Goal: Information Seeking & Learning: Learn about a topic

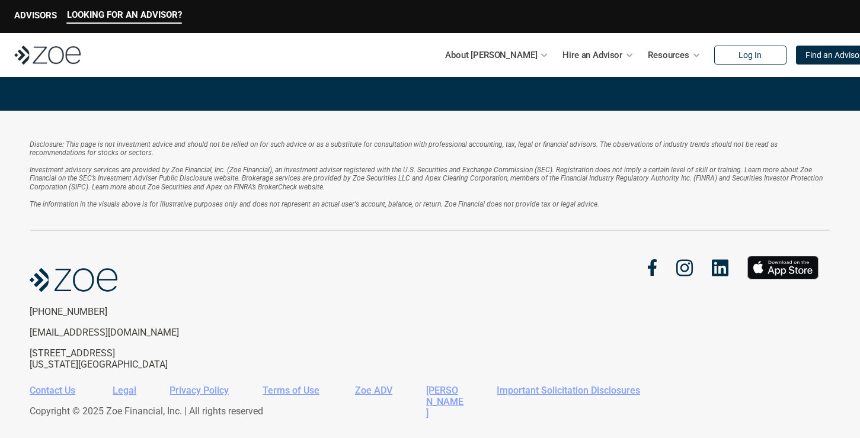
scroll to position [2613, 0]
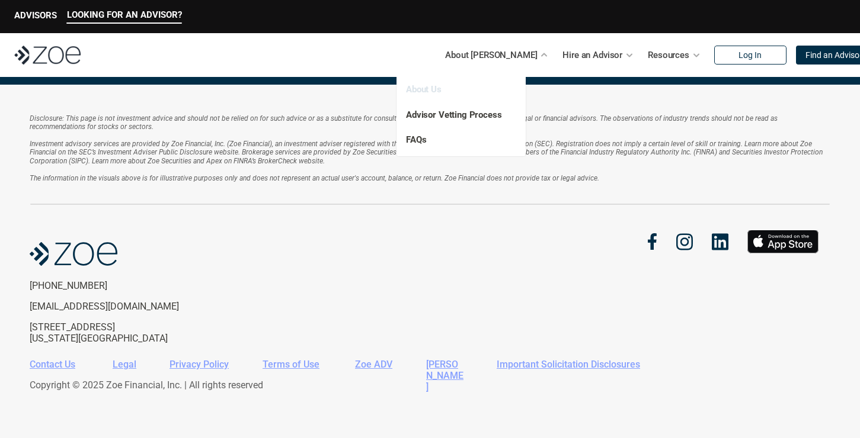
click at [418, 89] on link "About Us" at bounding box center [424, 89] width 36 height 11
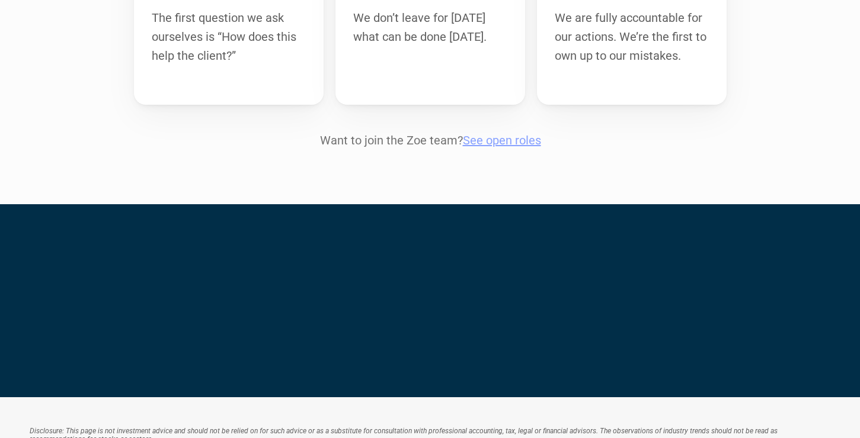
scroll to position [1363, 0]
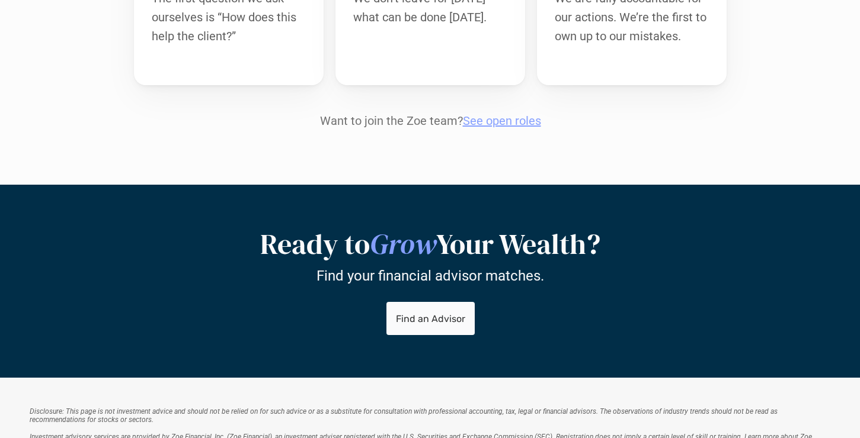
click at [509, 114] on link "See open roles" at bounding box center [501, 121] width 78 height 14
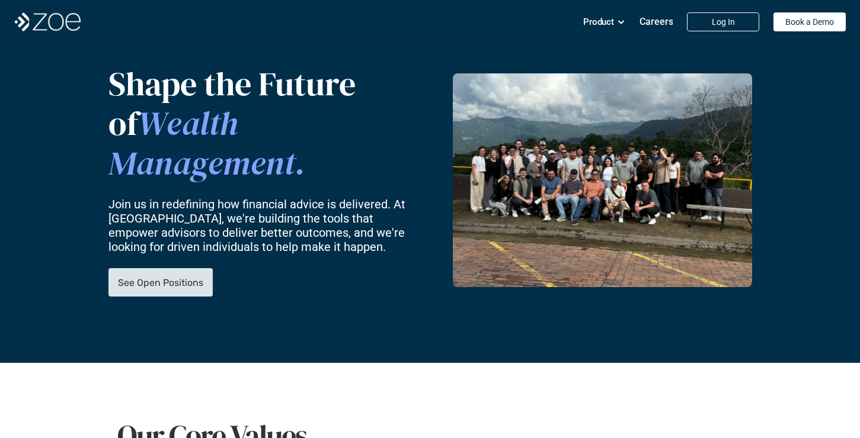
click at [145, 277] on p "See Open Positions" at bounding box center [160, 282] width 85 height 11
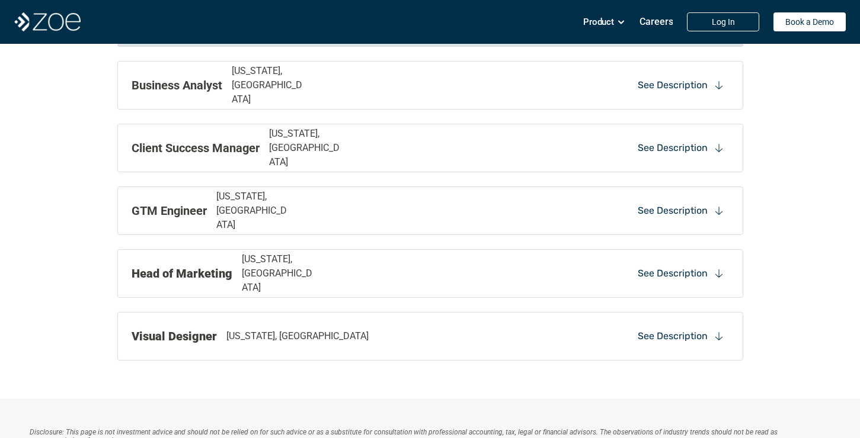
scroll to position [1405, 0]
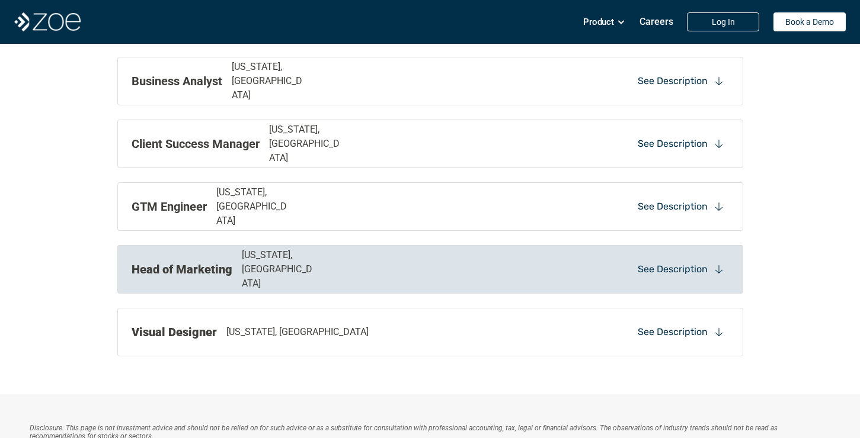
click at [206, 261] on p "Head of Marketing" at bounding box center [182, 270] width 101 height 18
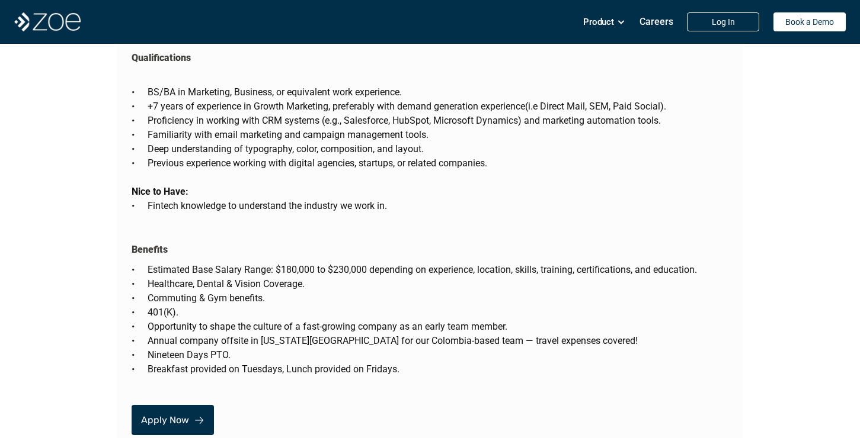
scroll to position [2446, 0]
